Goal: Task Accomplishment & Management: Complete application form

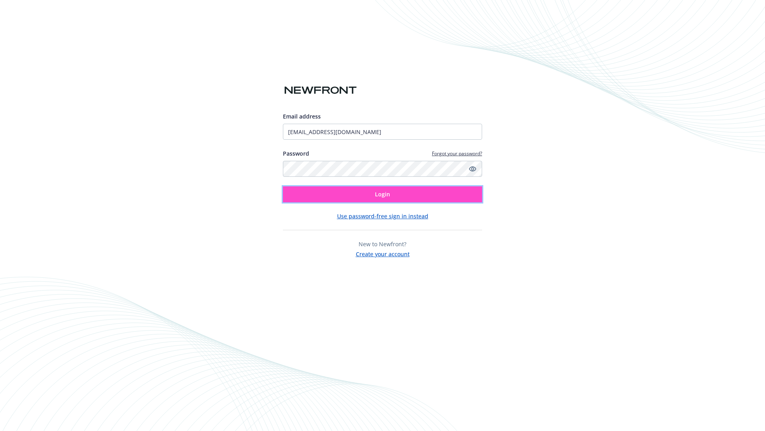
click at [383, 194] on span "Login" at bounding box center [382, 194] width 15 height 8
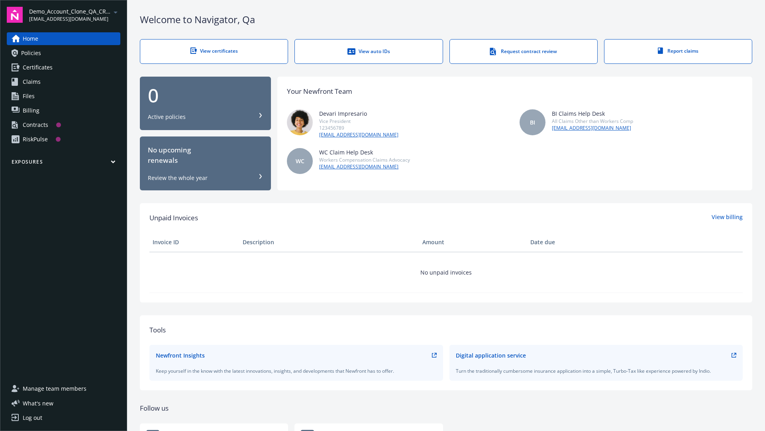
click at [75, 15] on span "Demo_Account_Clone_QA_CR_Tests_Prospect" at bounding box center [70, 11] width 82 height 8
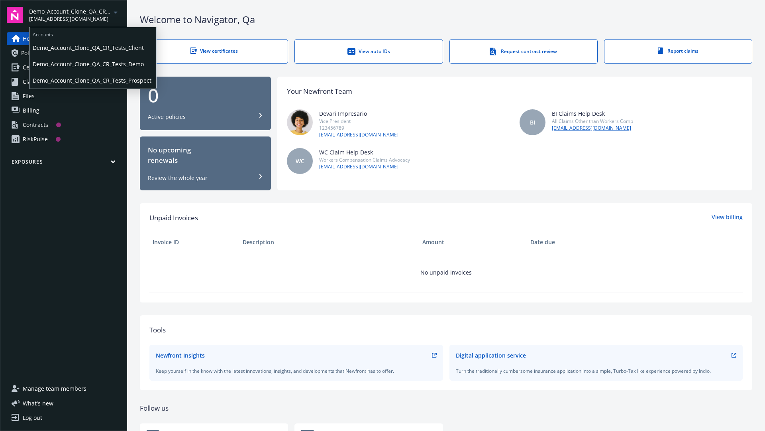
click at [92, 47] on span "Demo_Account_Clone_QA_CR_Tests_Client" at bounding box center [93, 47] width 120 height 16
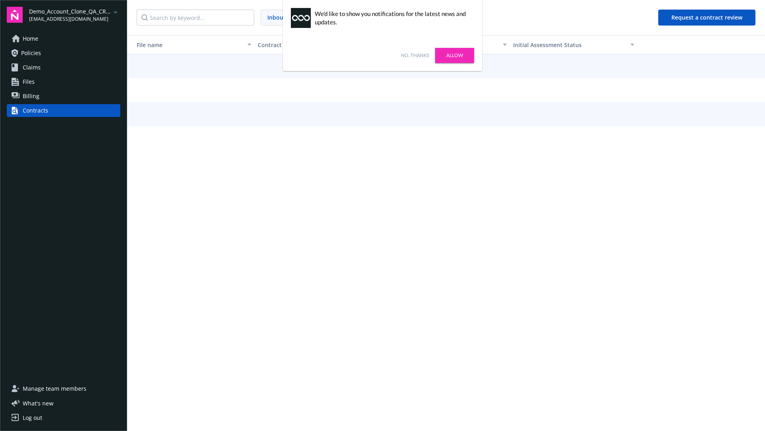
click at [415, 55] on link "No, thanks" at bounding box center [415, 55] width 28 height 7
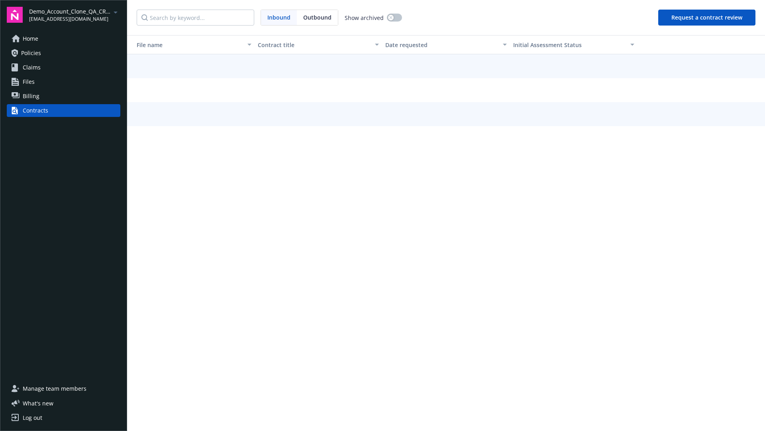
click at [708, 18] on button "Request a contract review" at bounding box center [707, 18] width 97 height 16
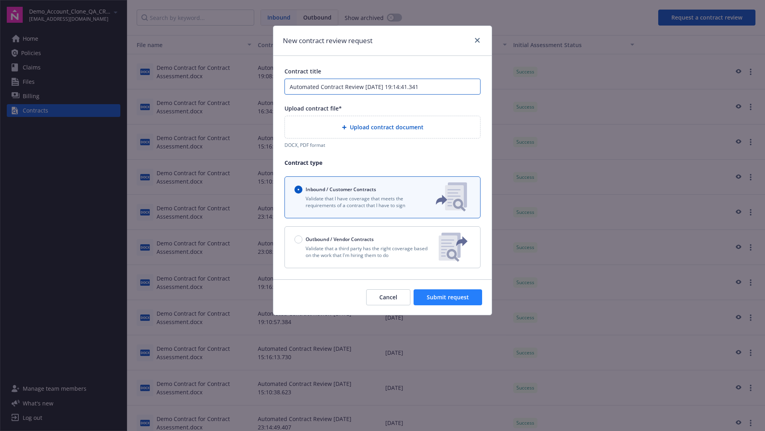
type input "Automated Contract Review 09-23-2025 19:14:41.341"
click at [383, 247] on p "Validate that a third party has the right coverage based on the work that I'm h…" at bounding box center [364, 252] width 138 height 14
radio input "false"
radio input "true"
click at [448, 301] on span "Submit request" at bounding box center [448, 297] width 42 height 8
